Goal: Task Accomplishment & Management: Use online tool/utility

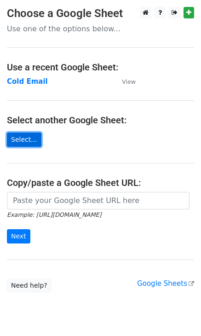
click at [30, 138] on link "Select..." at bounding box center [24, 139] width 35 height 14
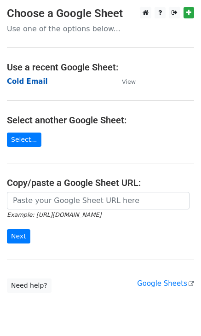
click at [29, 85] on strong "Cold Email" at bounding box center [27, 81] width 41 height 8
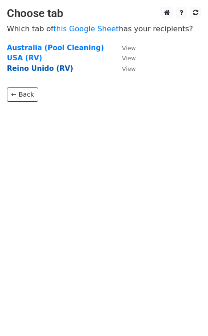
drag, startPoint x: 50, startPoint y: 72, endPoint x: 37, endPoint y: 72, distance: 13.3
click at [37, 72] on strong "Reino Unido (RV)" at bounding box center [40, 68] width 66 height 8
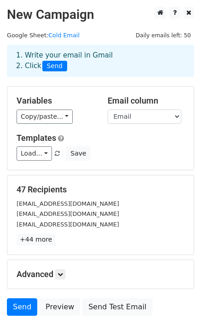
scroll to position [18, 0]
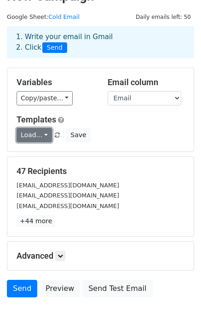
click at [40, 135] on link "Load..." at bounding box center [34, 135] width 35 height 14
click at [43, 134] on link "Load..." at bounding box center [34, 135] width 35 height 14
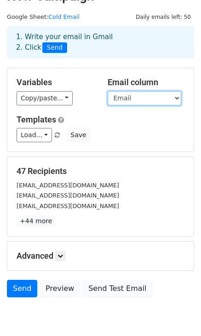
click at [162, 99] on select "Email Name City" at bounding box center [145, 98] width 74 height 14
click at [108, 91] on select "Email Name City" at bounding box center [145, 98] width 74 height 14
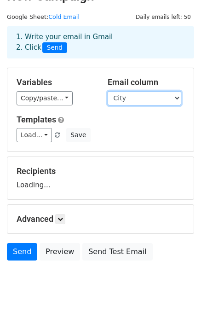
click at [150, 96] on select "Email Name City" at bounding box center [145, 98] width 74 height 14
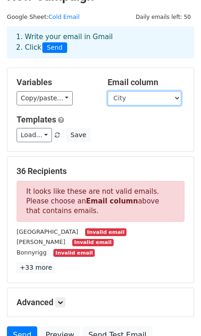
select select "Email"
click at [108, 91] on select "Email Name City" at bounding box center [145, 98] width 74 height 14
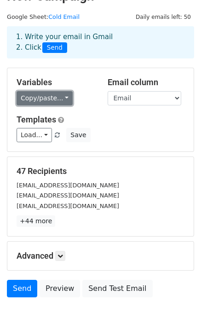
click at [59, 99] on link "Copy/paste..." at bounding box center [45, 98] width 56 height 14
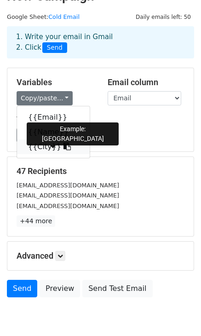
click at [50, 146] on link "{{City}}" at bounding box center [53, 146] width 73 height 15
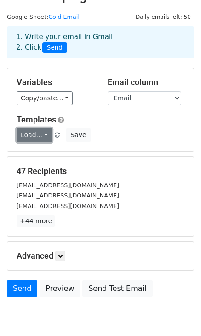
click at [43, 138] on link "Load..." at bounding box center [34, 135] width 35 height 14
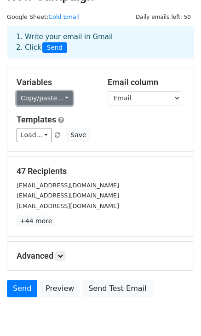
click at [58, 98] on link "Copy/paste..." at bounding box center [45, 98] width 56 height 14
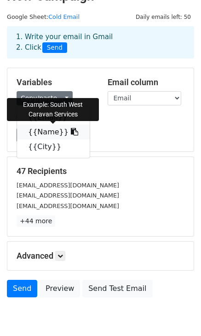
click at [71, 130] on icon at bounding box center [74, 131] width 7 height 7
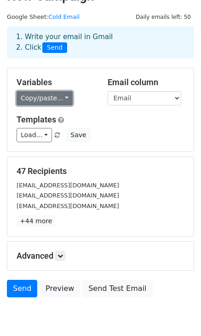
click at [51, 101] on link "Copy/paste..." at bounding box center [45, 98] width 56 height 14
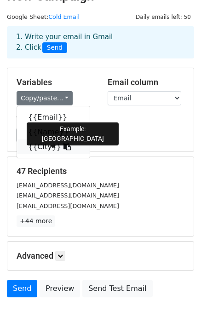
click at [45, 145] on link "{{City}}" at bounding box center [53, 146] width 73 height 15
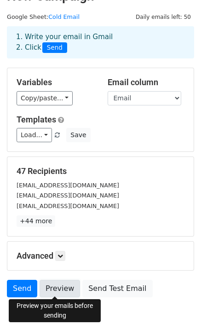
click at [62, 291] on link "Preview" at bounding box center [60, 288] width 40 height 17
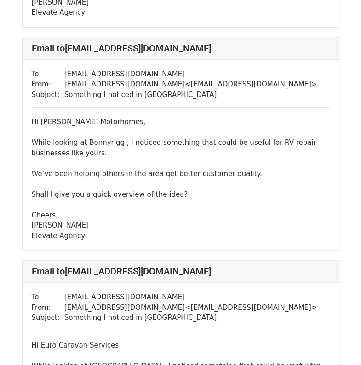
scroll to position [408, 0]
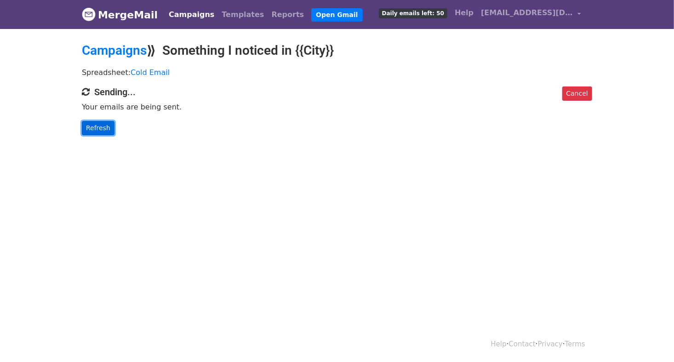
click at [89, 127] on link "Refresh" at bounding box center [98, 128] width 33 height 14
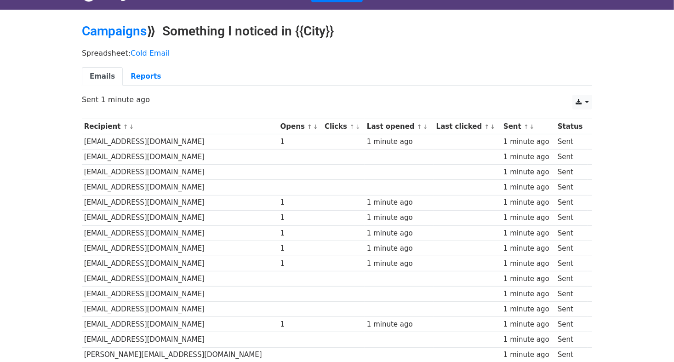
scroll to position [18, 0]
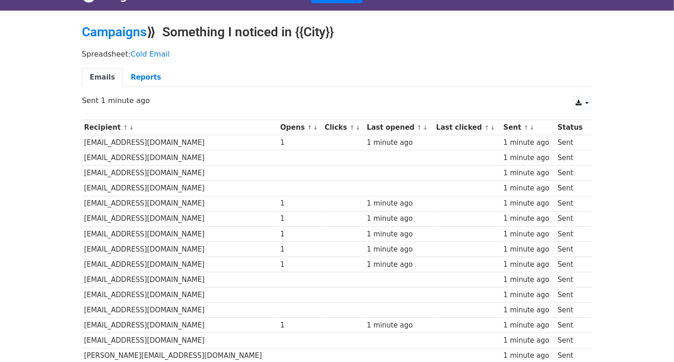
click at [278, 125] on th "Opens ↑ ↓" at bounding box center [300, 127] width 44 height 15
click at [149, 81] on link "Reports" at bounding box center [146, 77] width 46 height 19
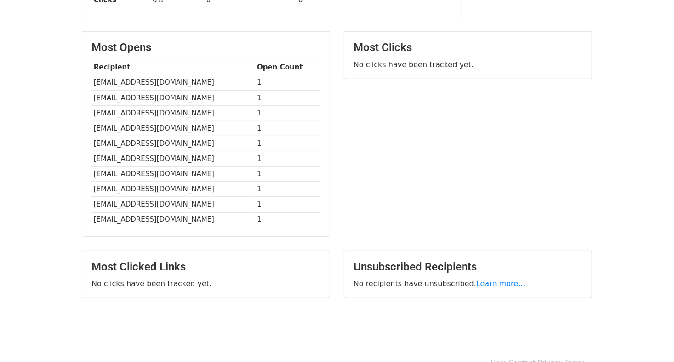
scroll to position [220, 0]
